Goal: Check status: Check status

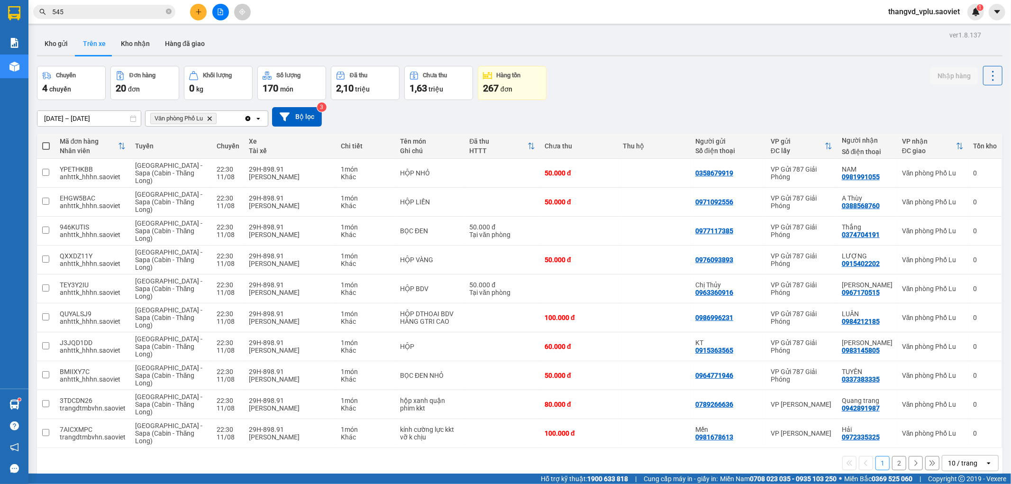
scroll to position [44, 0]
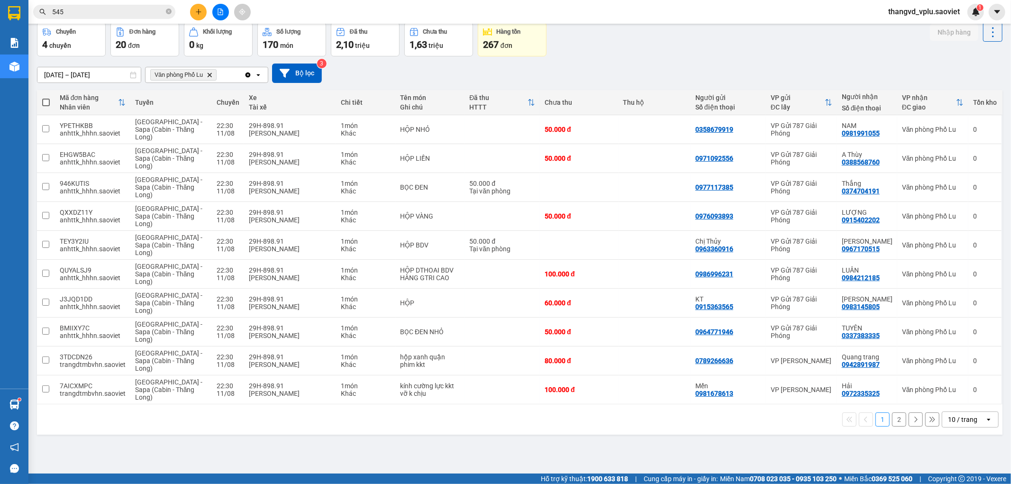
click at [892, 419] on button "2" at bounding box center [899, 419] width 14 height 14
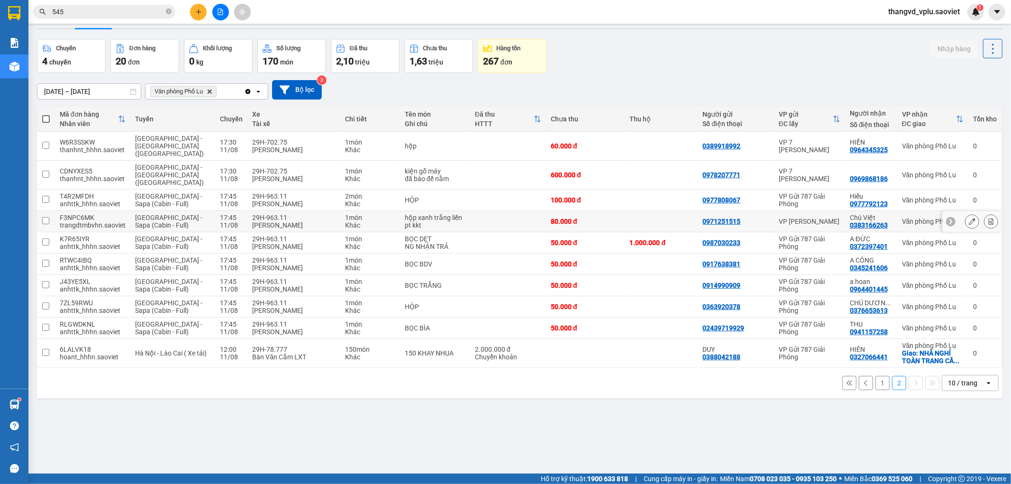
scroll to position [0, 0]
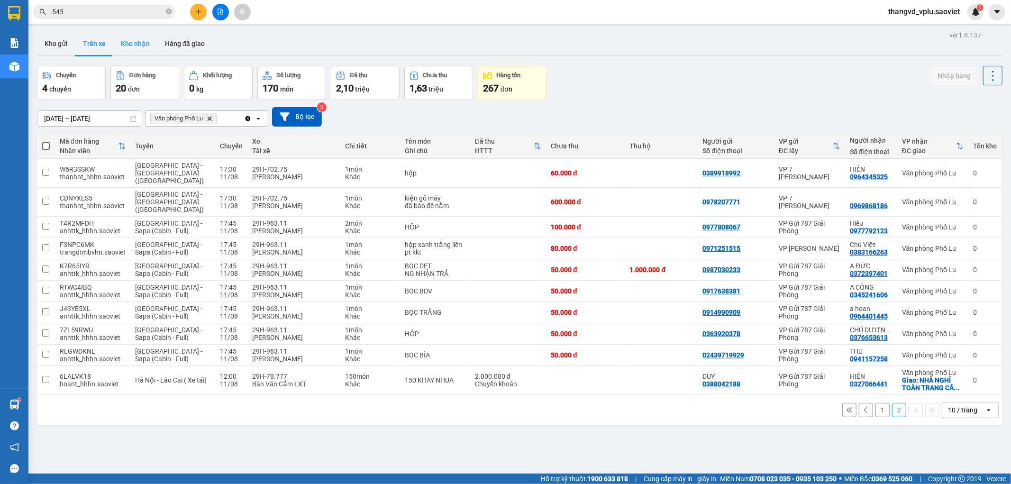
click at [147, 45] on button "Kho nhận" at bounding box center [135, 43] width 44 height 23
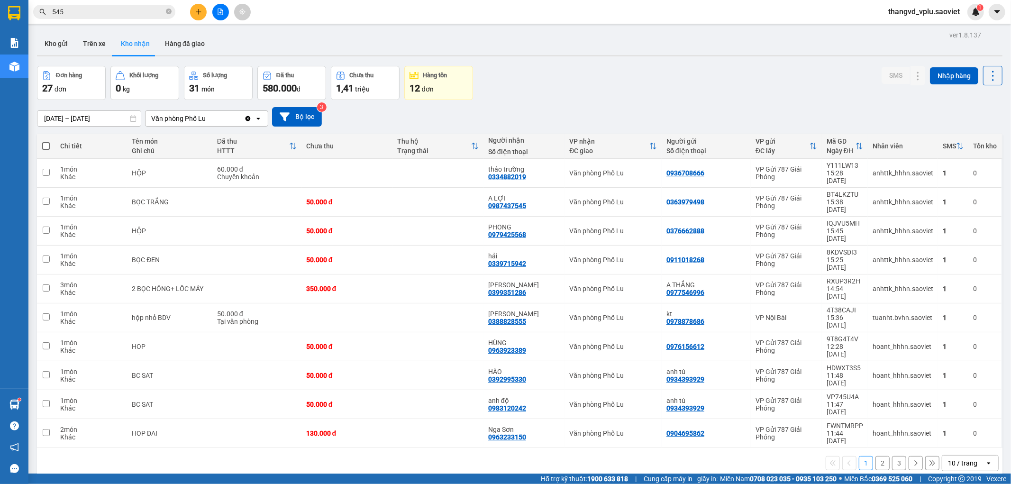
click at [875, 456] on button "2" at bounding box center [882, 463] width 14 height 14
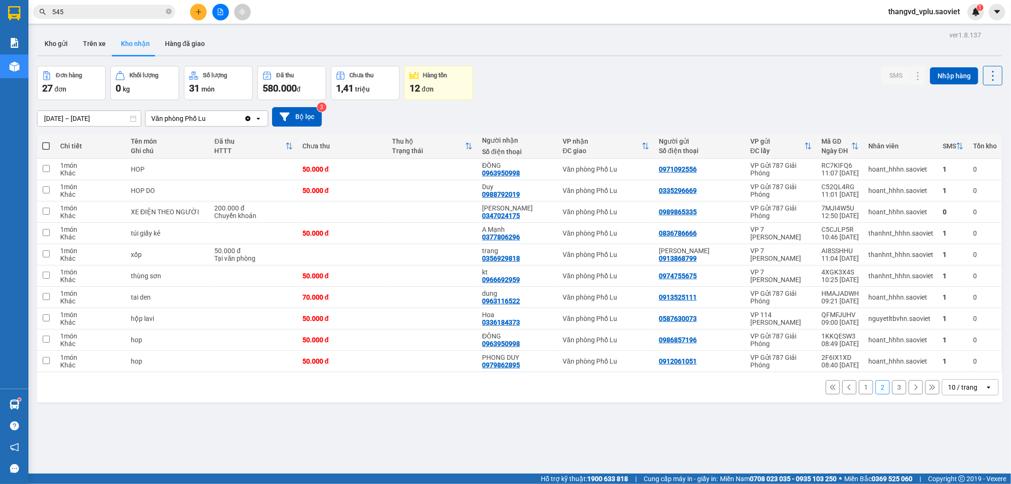
click at [895, 389] on button "3" at bounding box center [899, 387] width 14 height 14
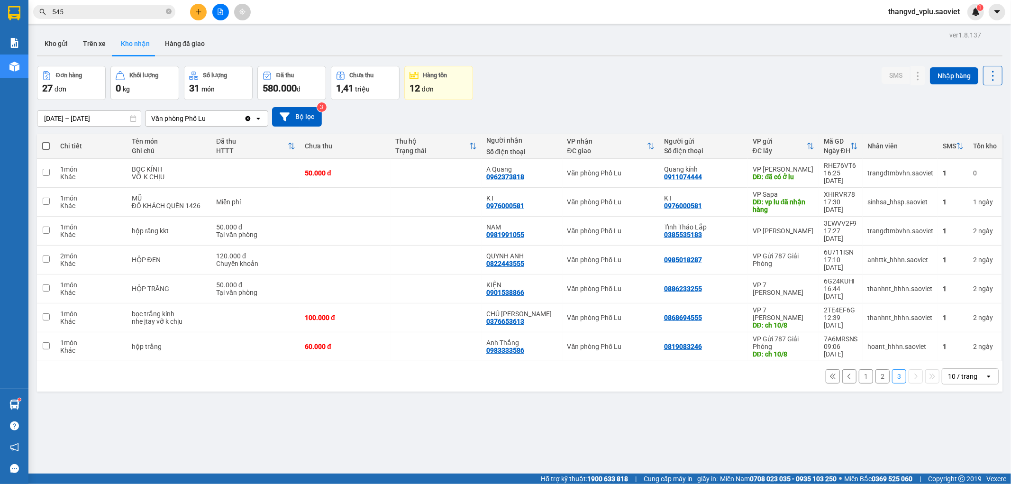
click at [875, 369] on button "2" at bounding box center [882, 376] width 14 height 14
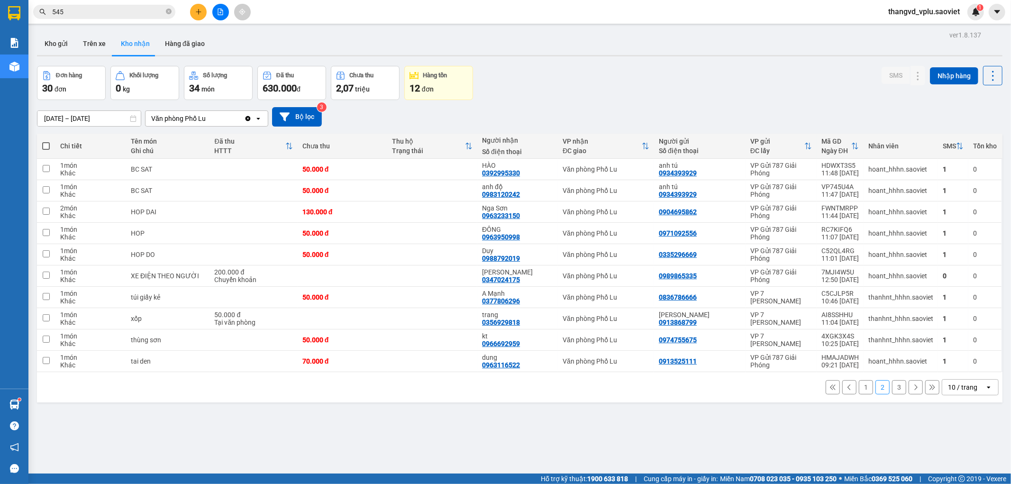
drag, startPoint x: 891, startPoint y: 389, endPoint x: 506, endPoint y: 459, distance: 391.5
click at [586, 452] on div "ver 1.8.137 Kho gửi Trên xe Kho nhận Hàng đã giao Đơn hàng 30 đơn Khối lượng 0 …" at bounding box center [519, 270] width 973 height 484
click at [100, 33] on button "Trên xe" at bounding box center [94, 43] width 38 height 23
type input "[DATE] – [DATE]"
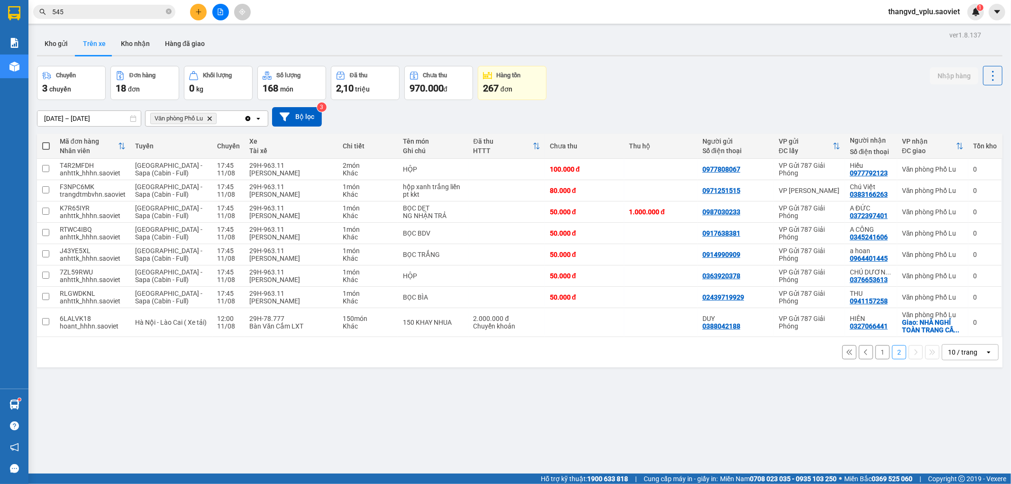
click at [877, 354] on button "1" at bounding box center [882, 352] width 14 height 14
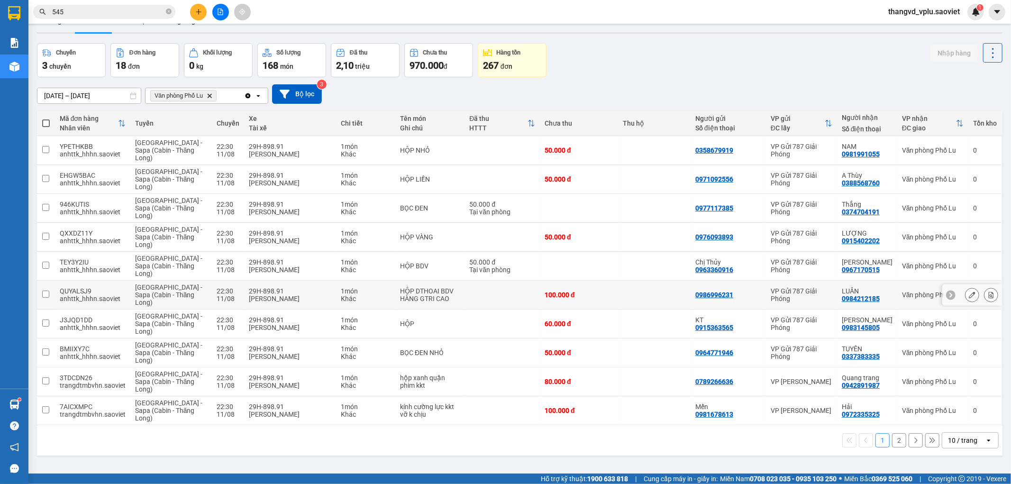
scroll to position [44, 0]
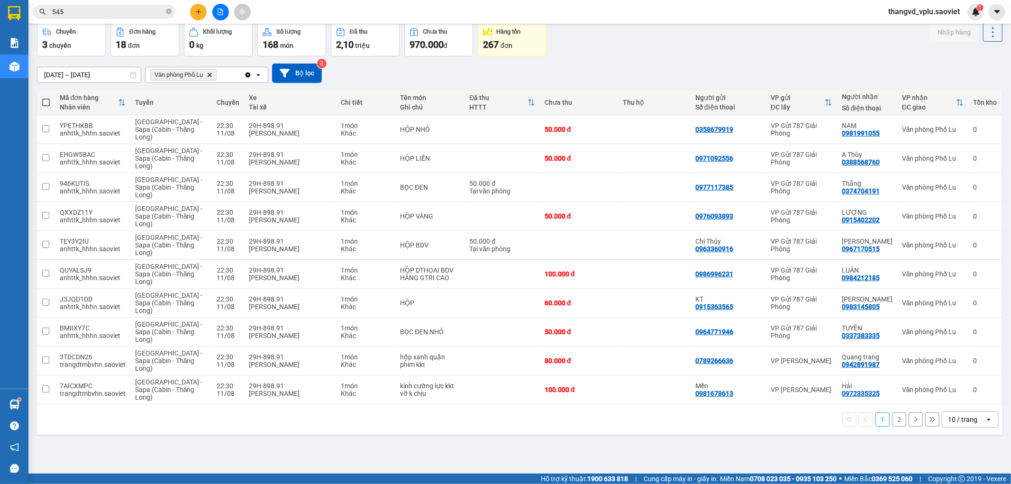
click at [892, 418] on button "2" at bounding box center [899, 419] width 14 height 14
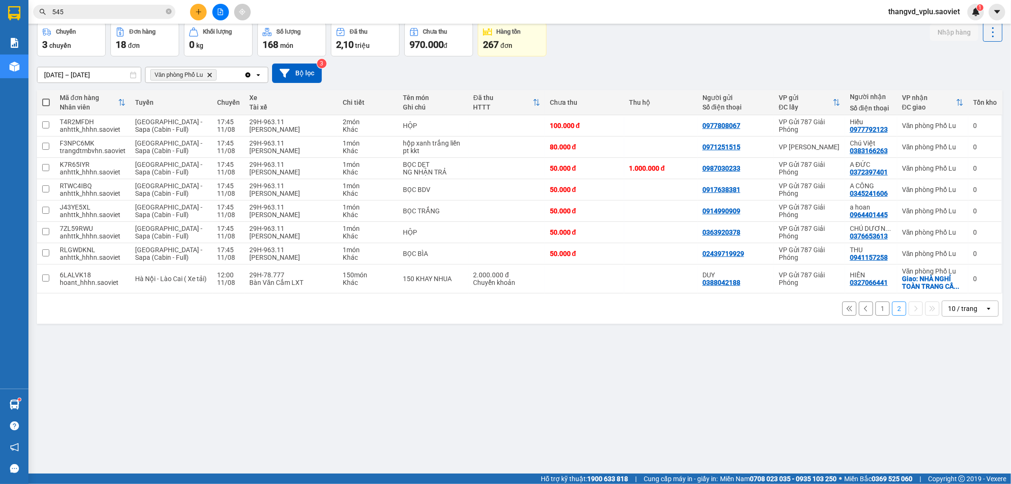
click at [877, 311] on button "1" at bounding box center [882, 308] width 14 height 14
